Goal: Communication & Community: Participate in discussion

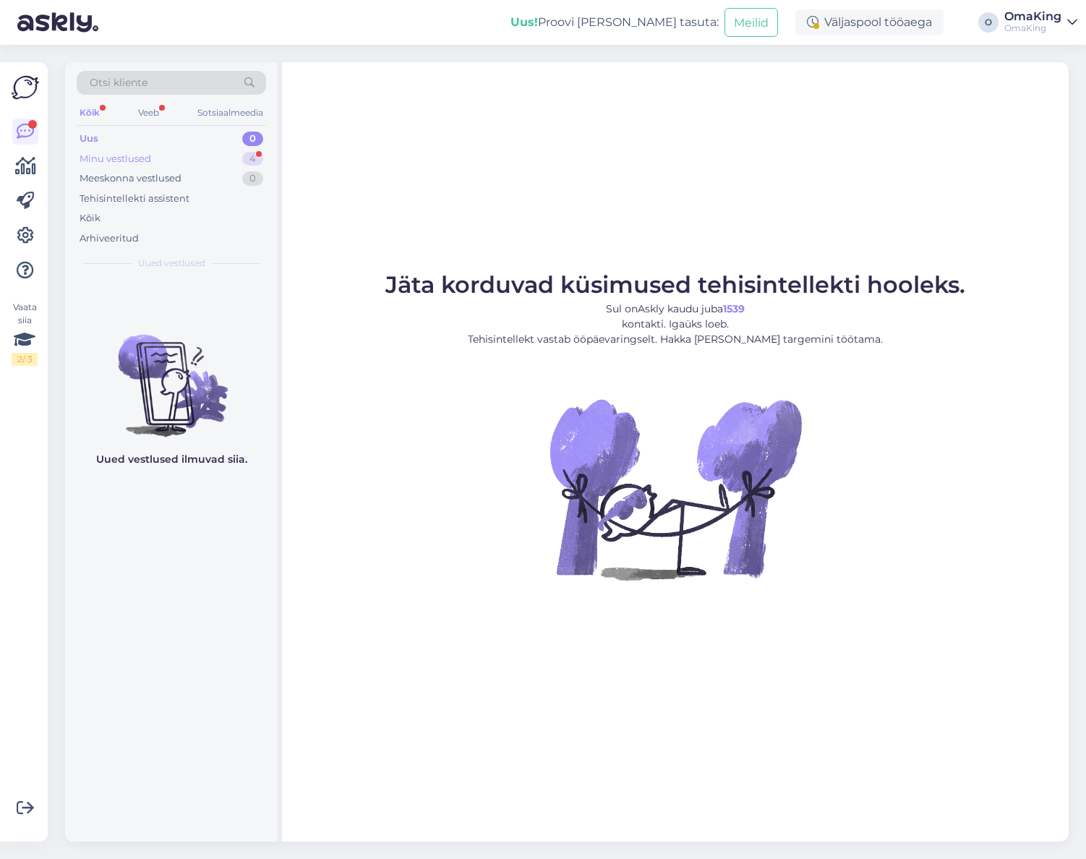
click at [127, 161] on font "Minu vestlused" at bounding box center [116, 159] width 72 height 12
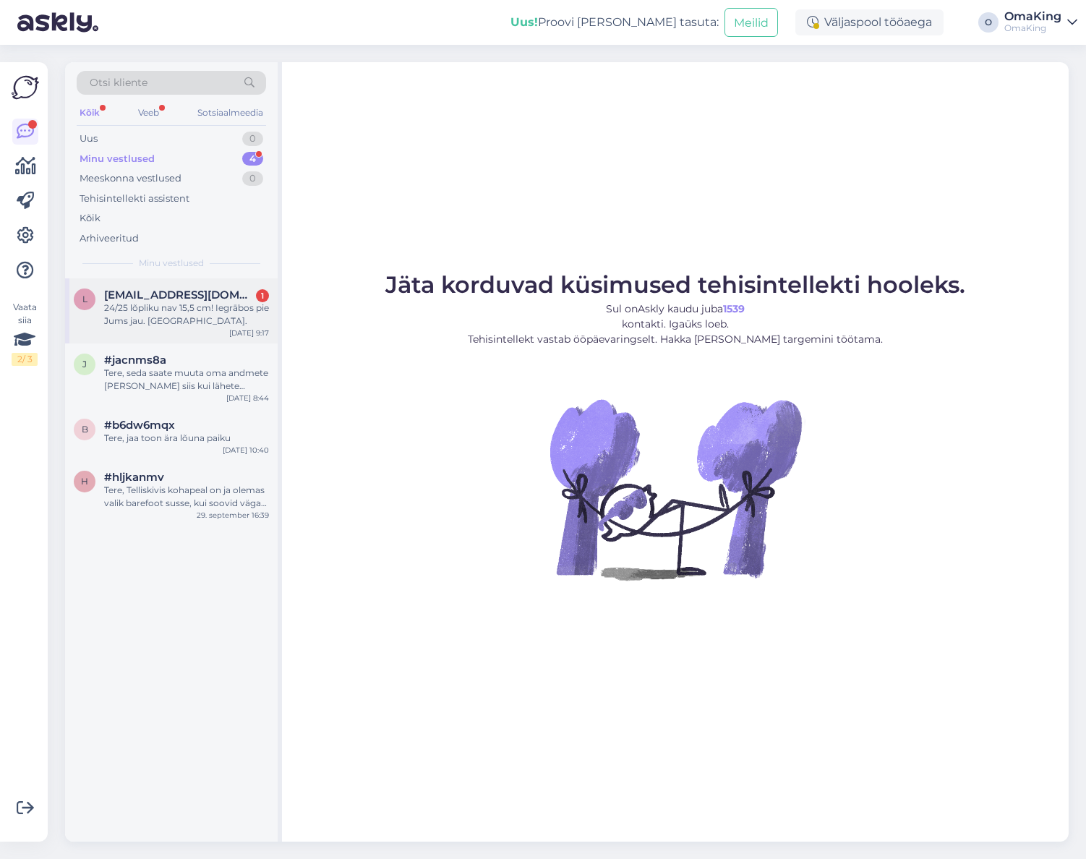
click at [134, 306] on font "24/25 lõpliku nav 15,5 cm! Iegrābos pie Jums jau. [GEOGRAPHIC_DATA]." at bounding box center [186, 314] width 165 height 24
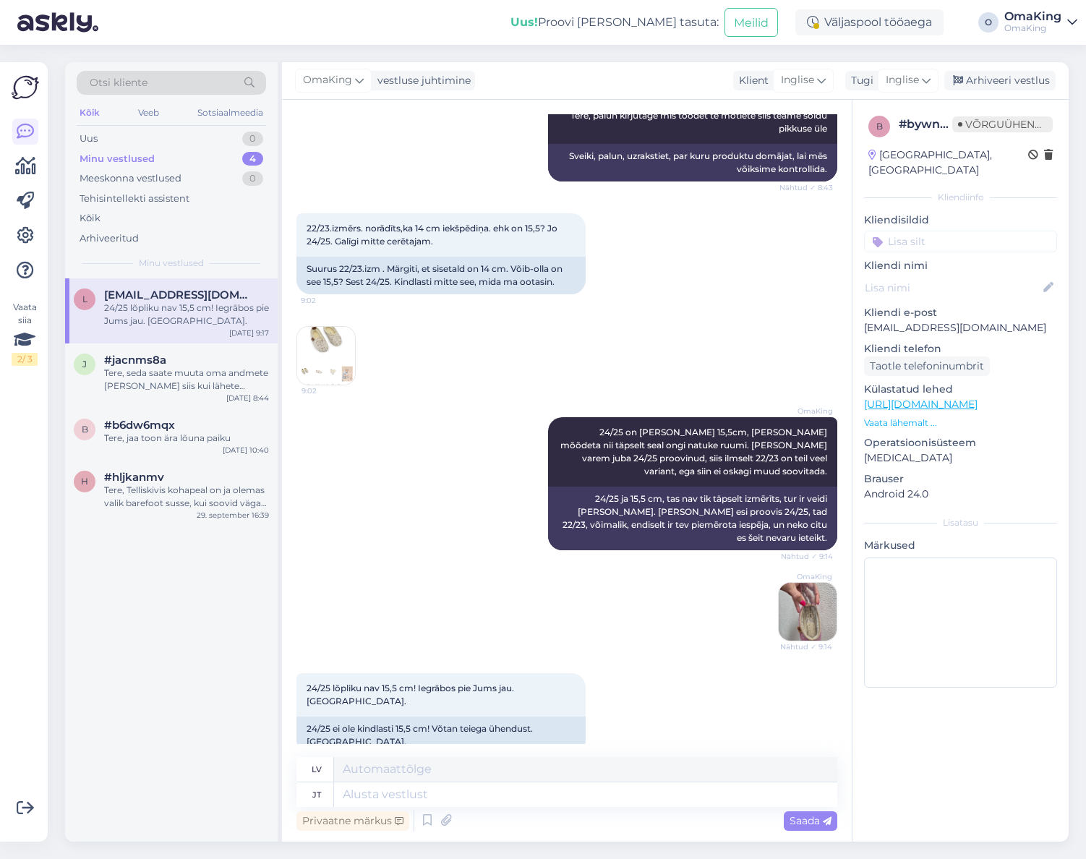
scroll to position [247, 0]
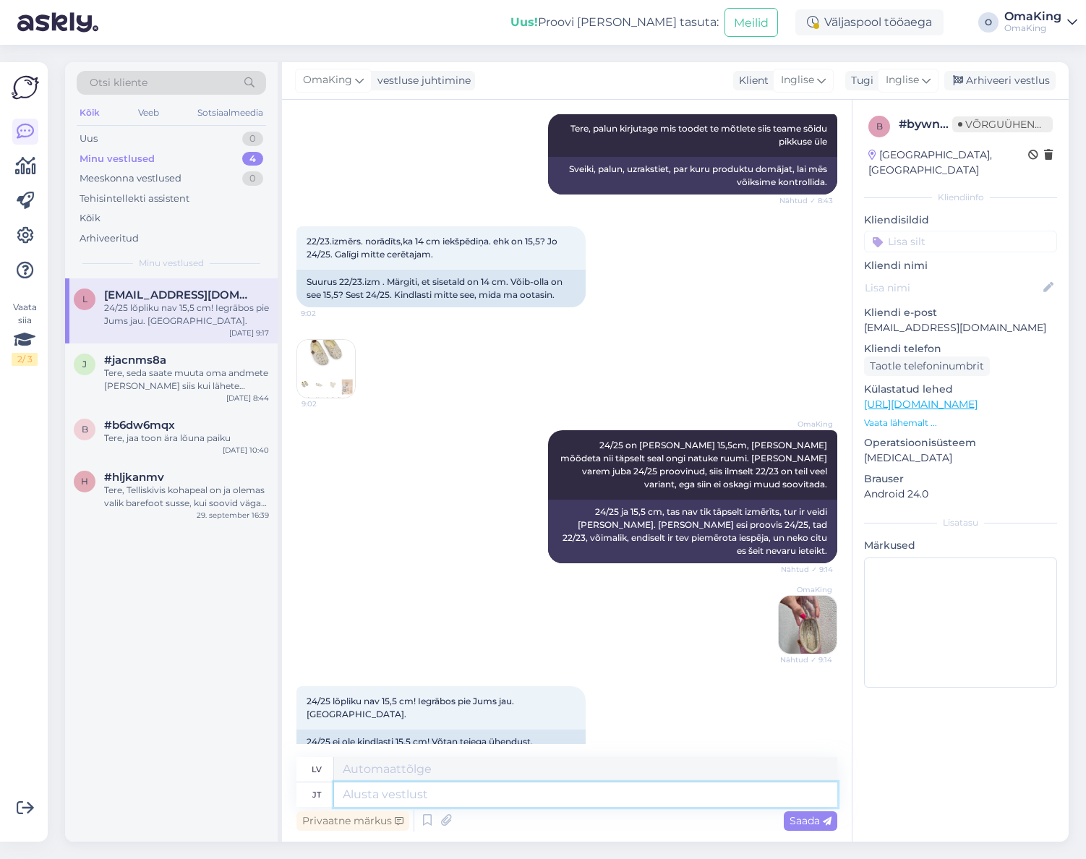
click at [382, 797] on textarea at bounding box center [585, 795] width 503 height 25
click at [810, 606] on img at bounding box center [808, 625] width 58 height 58
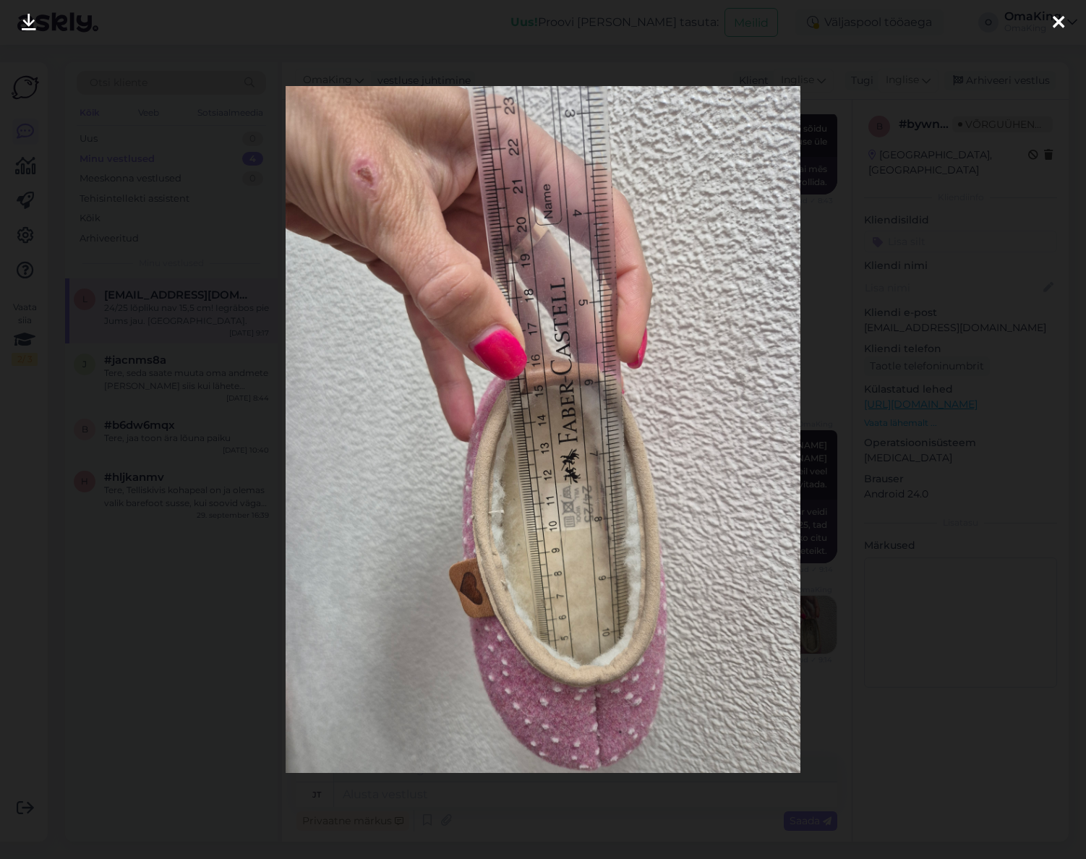
click at [1058, 23] on icon at bounding box center [1059, 23] width 12 height 19
